Goal: Book appointment/travel/reservation

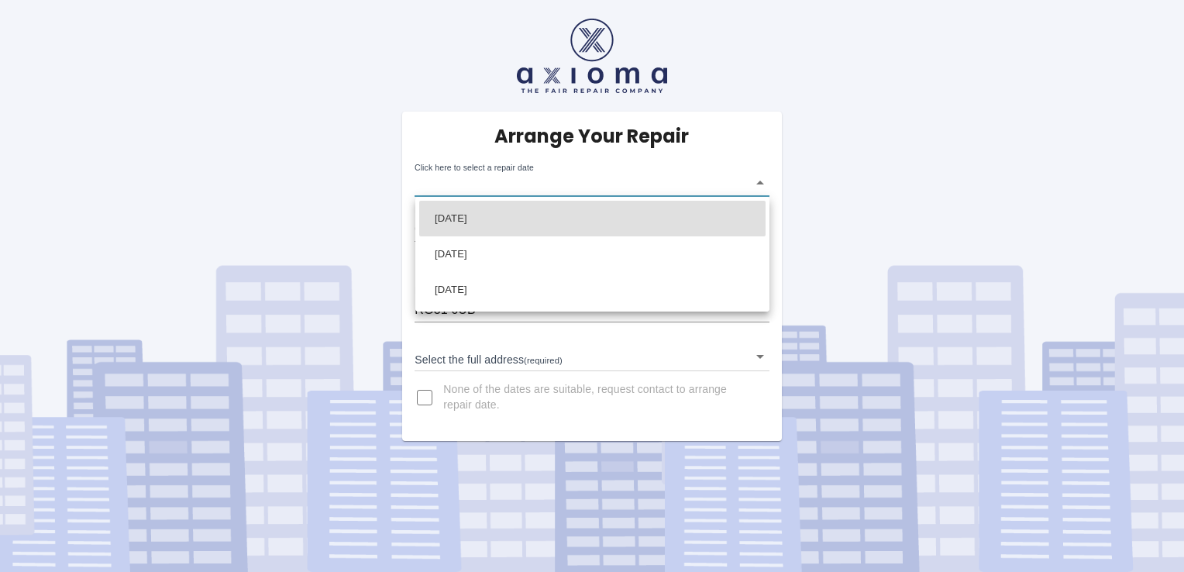
click at [665, 186] on body "Arrange Your Repair Click here to select a repair date ​ Phone Number   * 07899…" at bounding box center [592, 286] width 1184 height 572
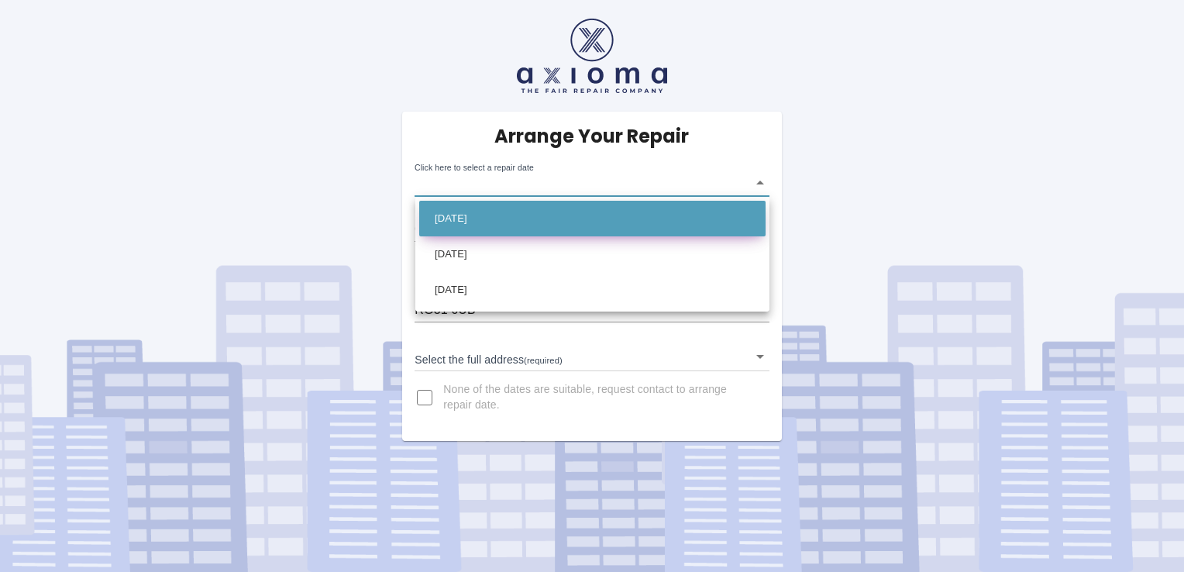
click at [521, 225] on li "Tue Sep 23 2025" at bounding box center [592, 219] width 346 height 36
type input "2025-09-23T00:00:00.000Z"
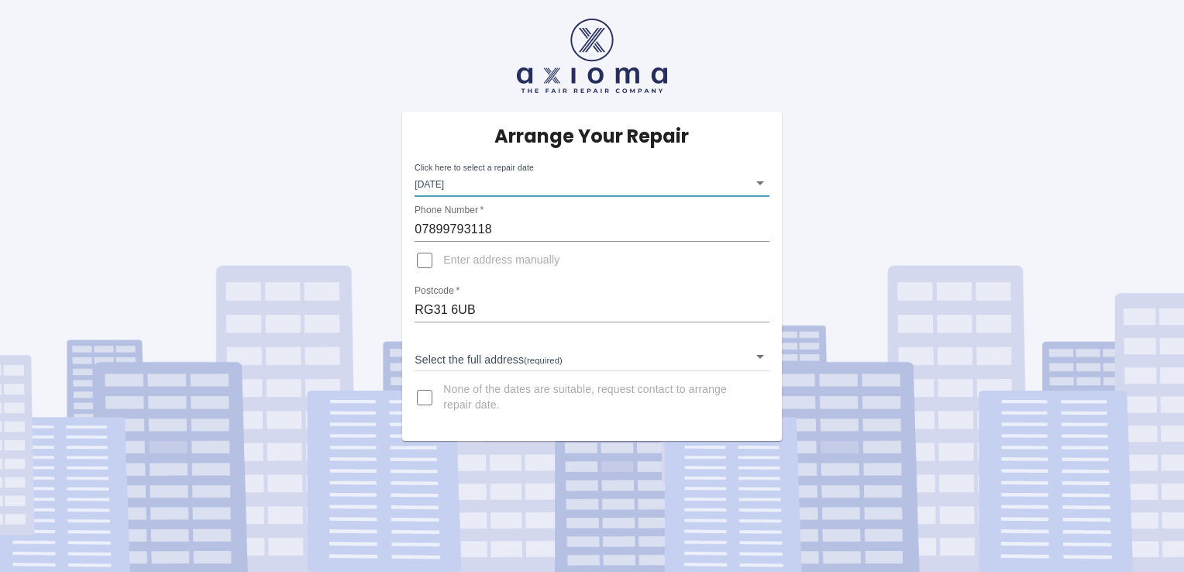
click at [500, 345] on body "Arrange Your Repair Click here to select a repair date Tue Sep 23 2025 2025-09-…" at bounding box center [592, 286] width 1184 height 572
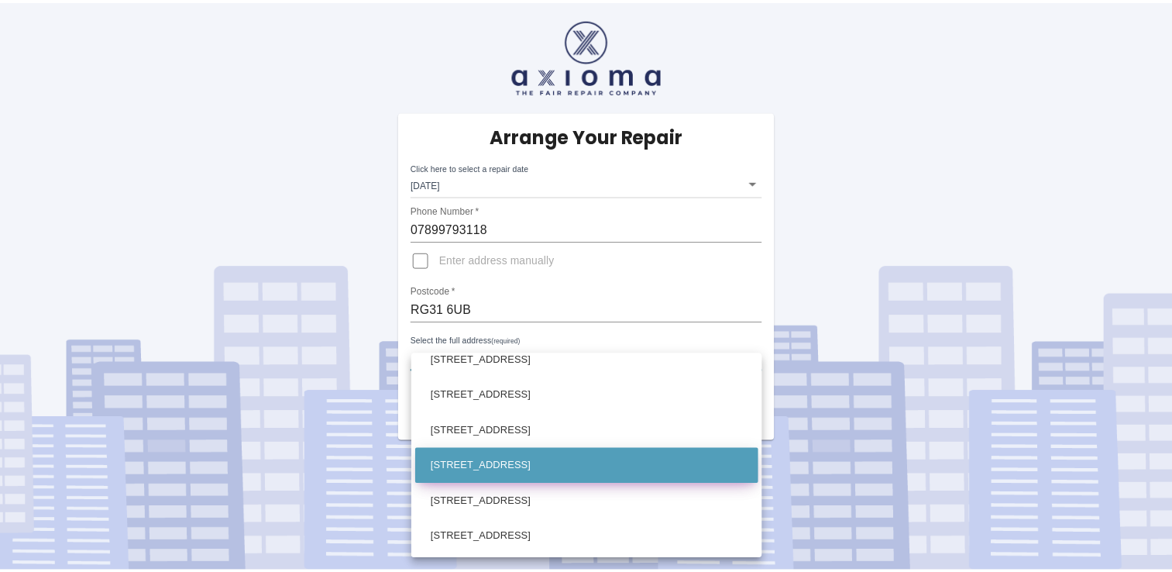
scroll to position [301, 0]
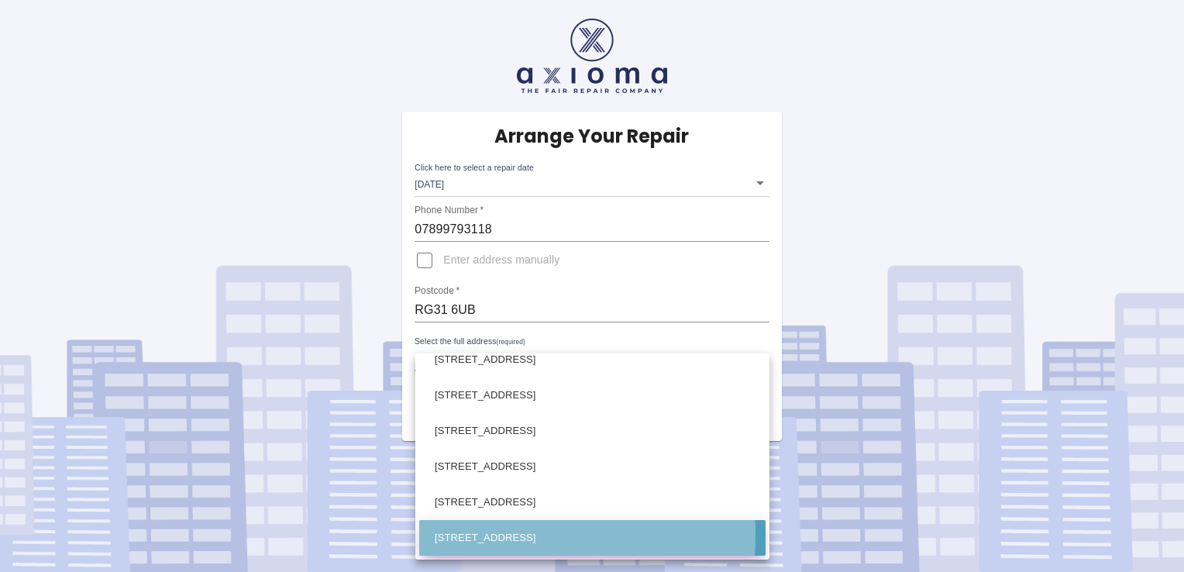
click at [490, 535] on li "6 Malyns Way Tilehurst, Reading Berkshire" at bounding box center [592, 538] width 346 height 36
type input "6 Malyns Way Tilehurst, Reading Berkshire"
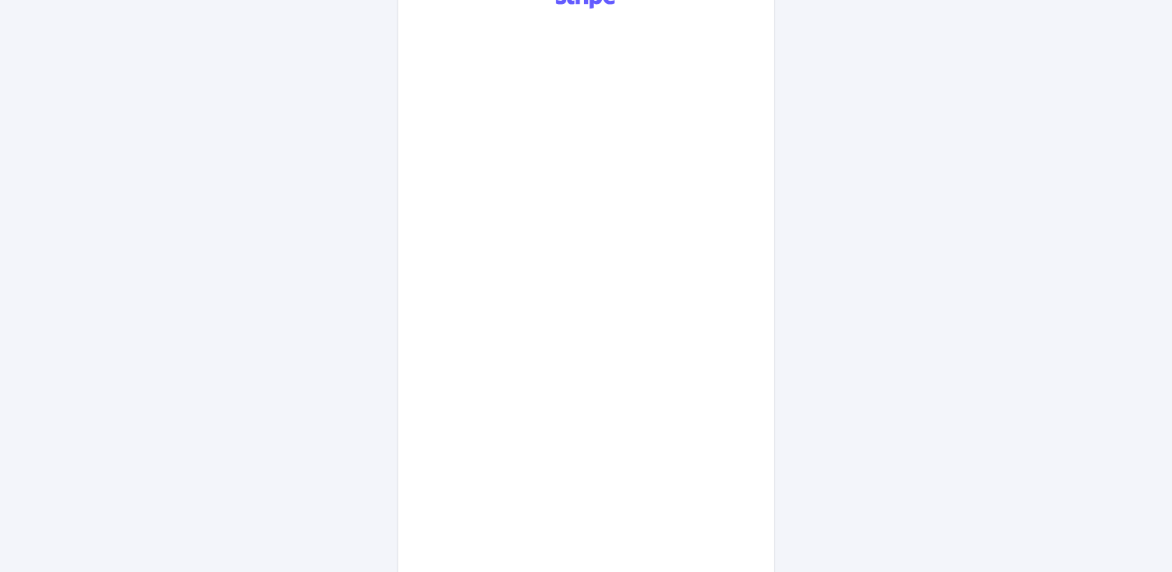
scroll to position [710, 0]
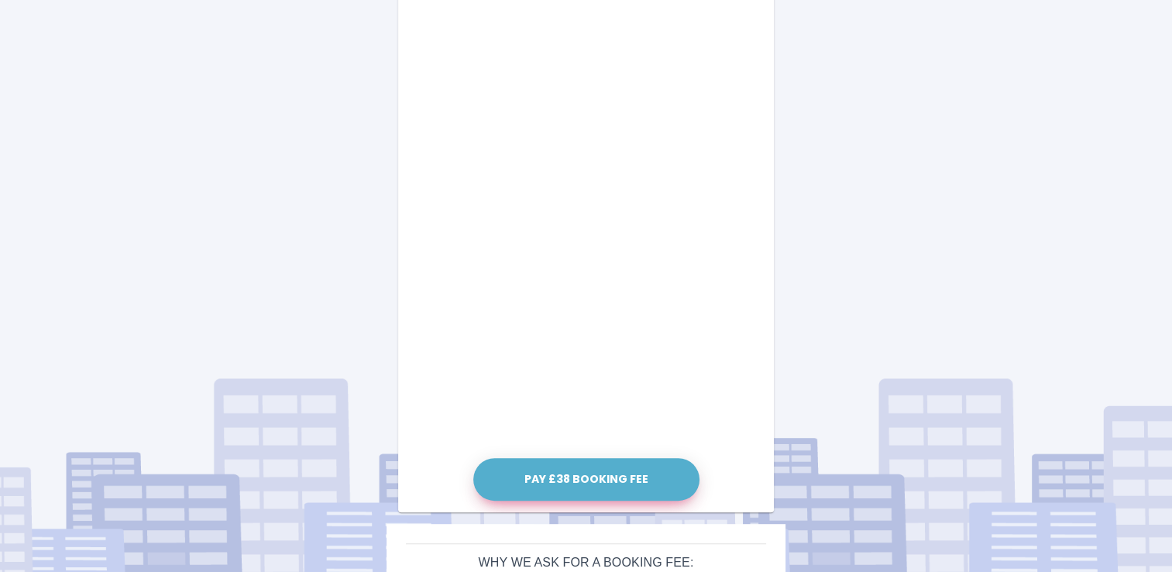
click at [582, 473] on button "Pay £38 Booking Fee" at bounding box center [586, 479] width 226 height 43
